Goal: Find specific page/section: Find specific page/section

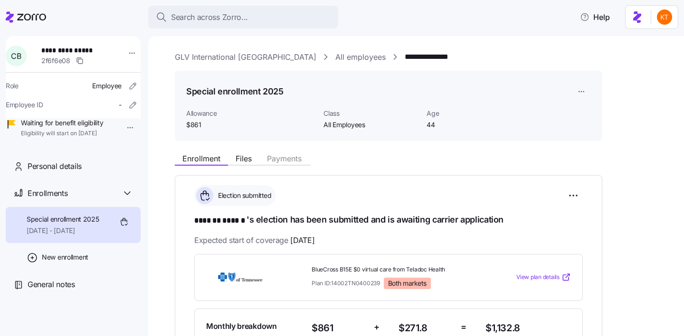
click at [211, 17] on span "Search across Zorro..." at bounding box center [209, 17] width 77 height 12
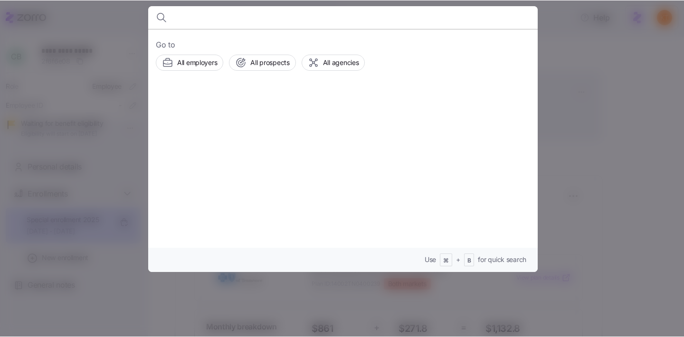
scroll to position [292, 0]
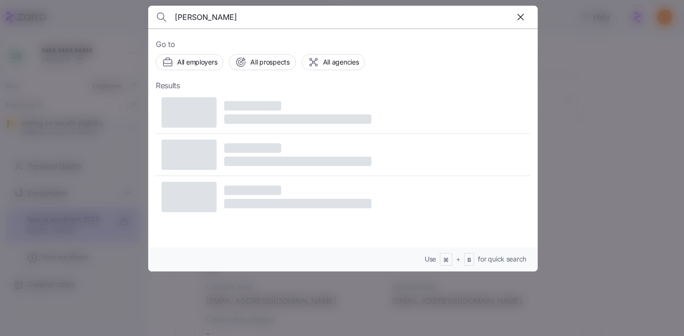
type input "[PERSON_NAME]"
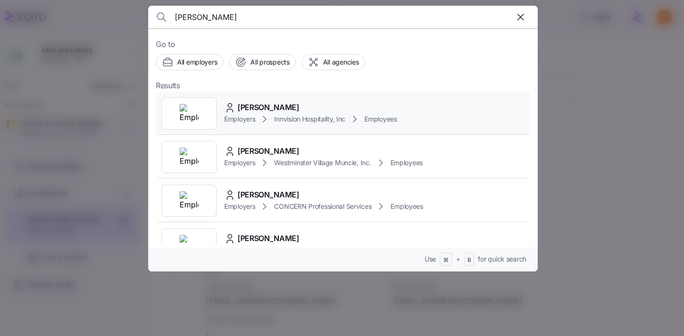
click at [212, 121] on div at bounding box center [189, 113] width 55 height 32
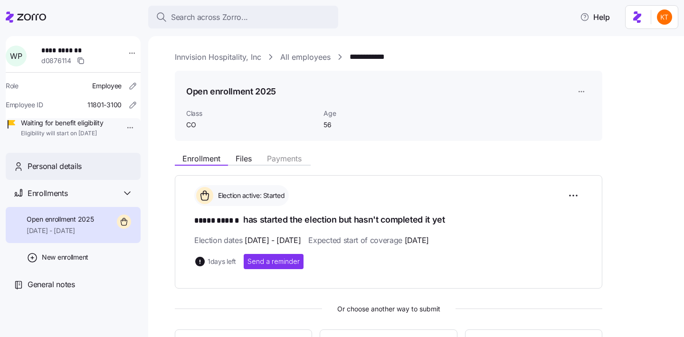
click at [110, 172] on div "Personal details" at bounding box center [80, 167] width 105 height 12
